Goal: Task Accomplishment & Management: Manage account settings

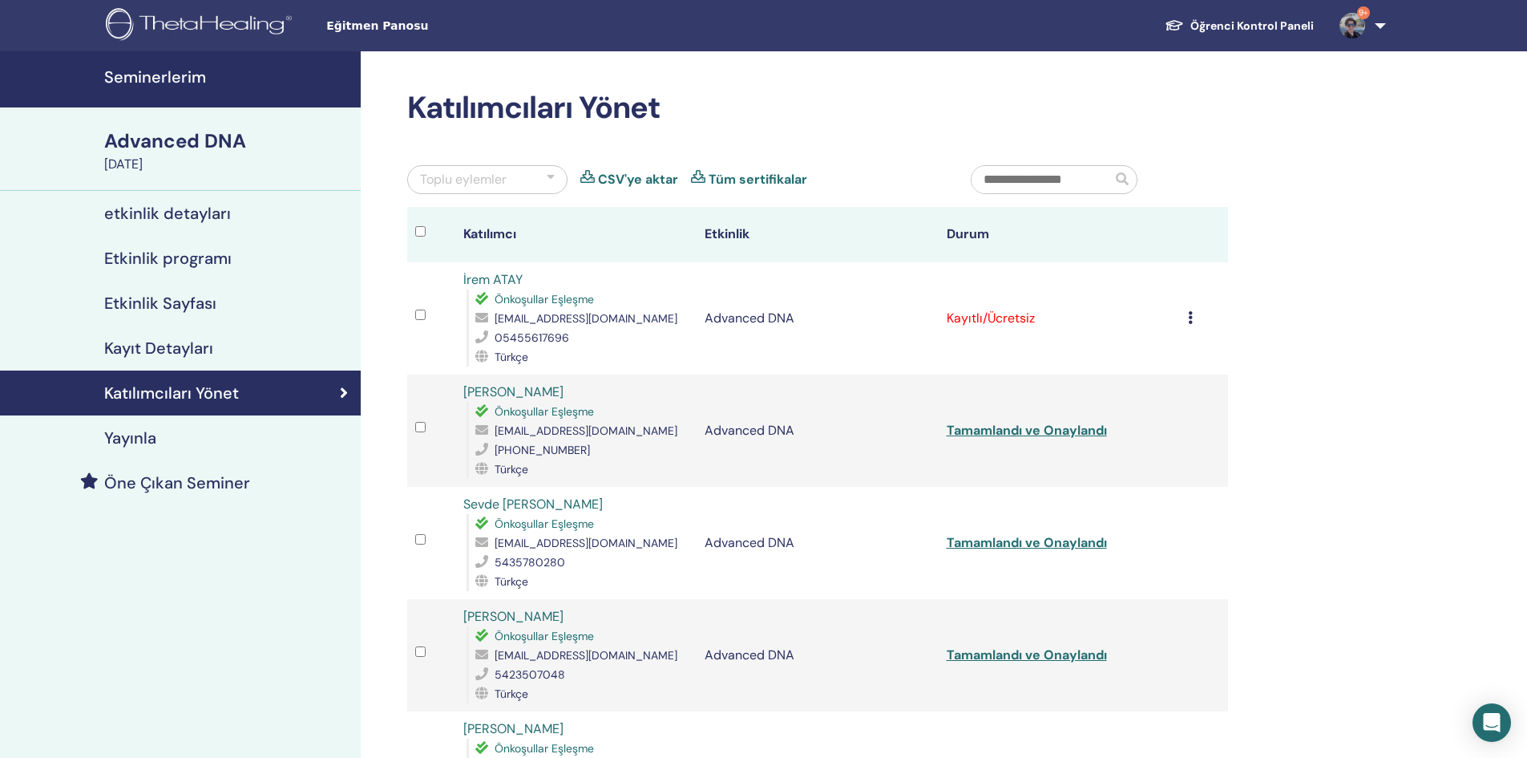
click at [1193, 317] on div "Kaydı İptal Et Otomatik onaylama Ücretli Olarak İşaretle Ödenmemiş olarak işare…" at bounding box center [1204, 318] width 32 height 19
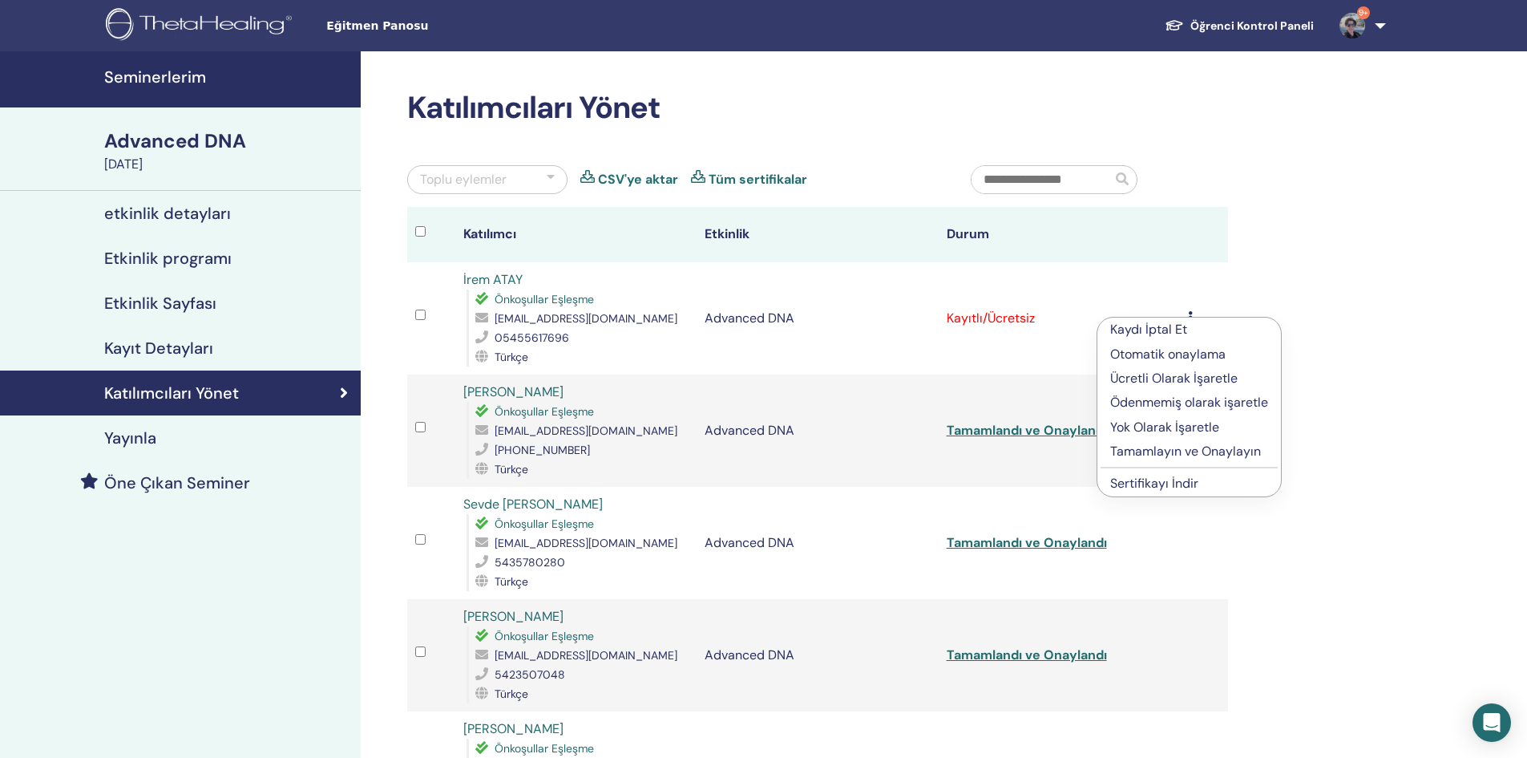
click at [1173, 451] on p "Tamamlayın ve Onaylayın" at bounding box center [1189, 451] width 158 height 19
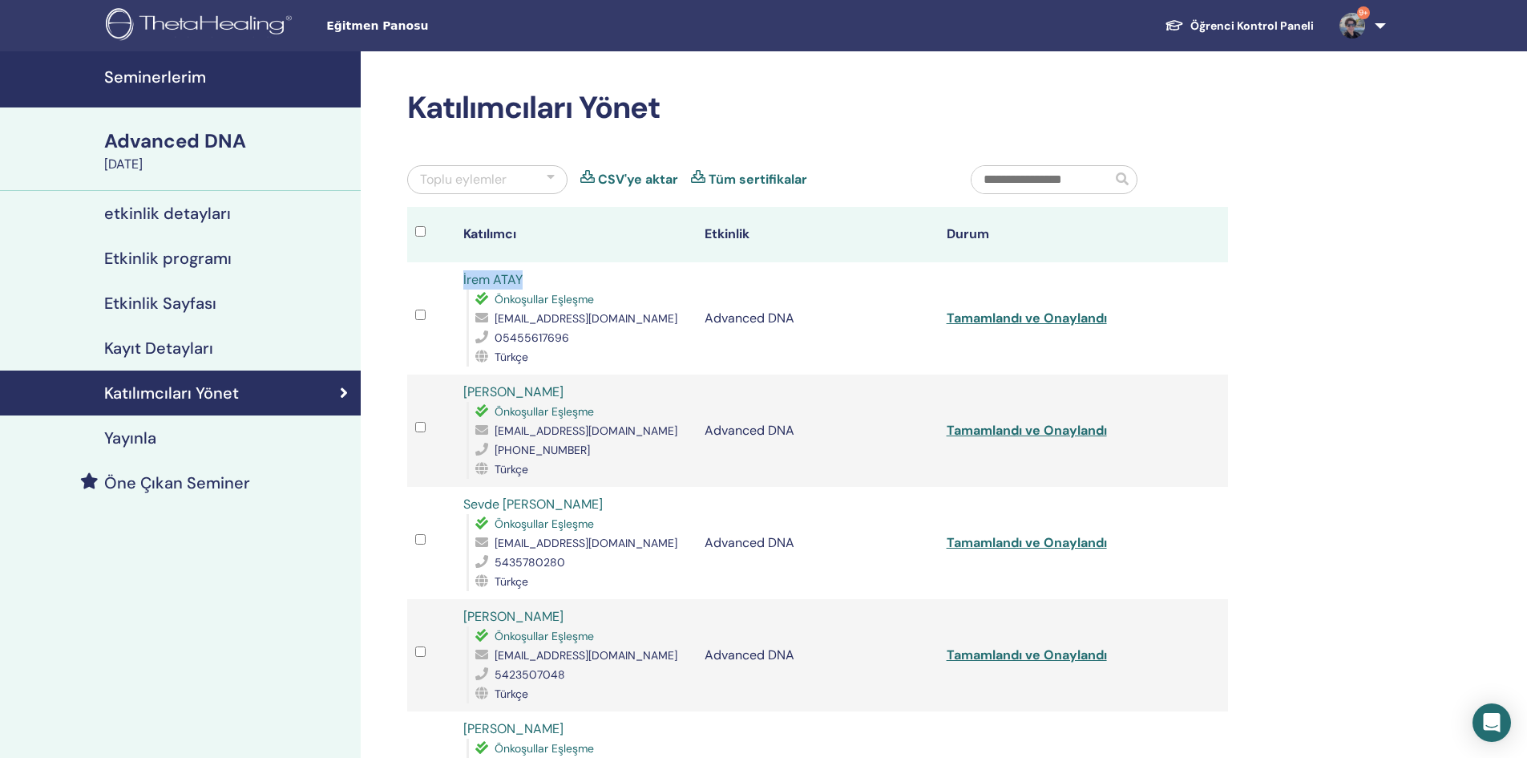
copy tr "İrem ATAY"
drag, startPoint x: 536, startPoint y: 277, endPoint x: 450, endPoint y: 273, distance: 86.7
click at [451, 277] on tr "[PERSON_NAME] Eşleşme [EMAIL_ADDRESS][DOMAIN_NAME] 05455617696 Türkçe Advanced …" at bounding box center [817, 318] width 821 height 112
click at [332, 394] on div "Katılımcıları Yönet" at bounding box center [180, 392] width 335 height 19
